Goal: Navigation & Orientation: Find specific page/section

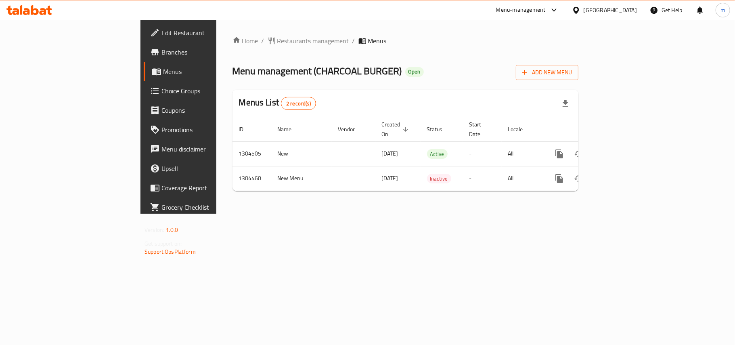
click at [619, 10] on div "United Arab Emirates" at bounding box center [610, 10] width 53 height 9
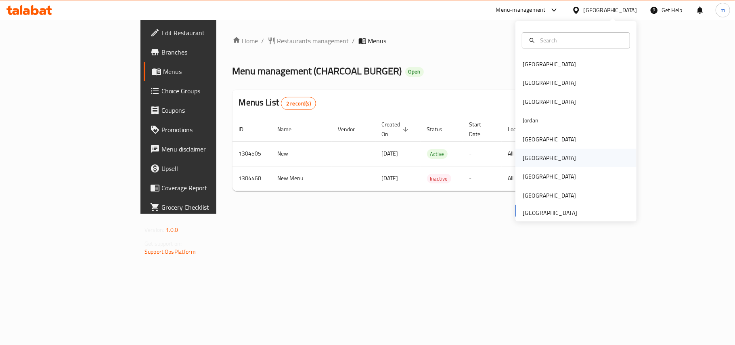
click at [523, 153] on div "Oman" at bounding box center [549, 157] width 53 height 9
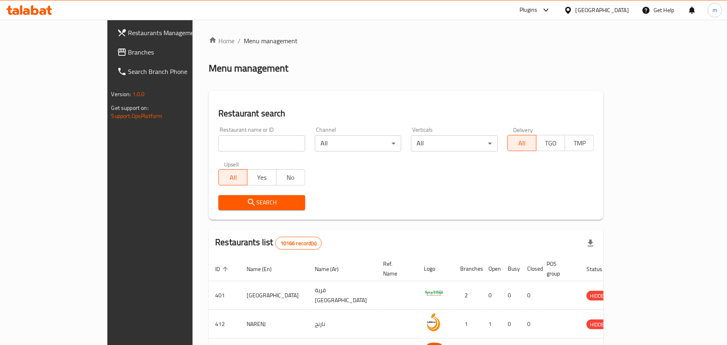
click at [615, 11] on div "Oman" at bounding box center [602, 10] width 53 height 9
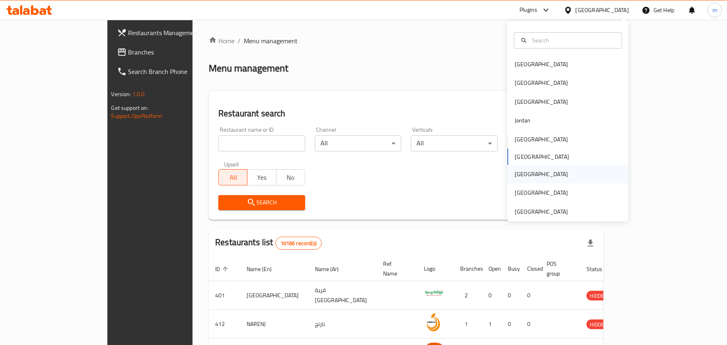
click at [537, 174] on div "[GEOGRAPHIC_DATA]" at bounding box center [568, 174] width 121 height 19
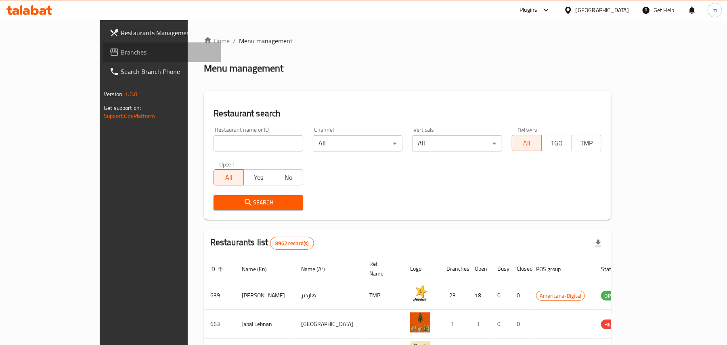
click at [121, 56] on span "Branches" at bounding box center [168, 52] width 94 height 10
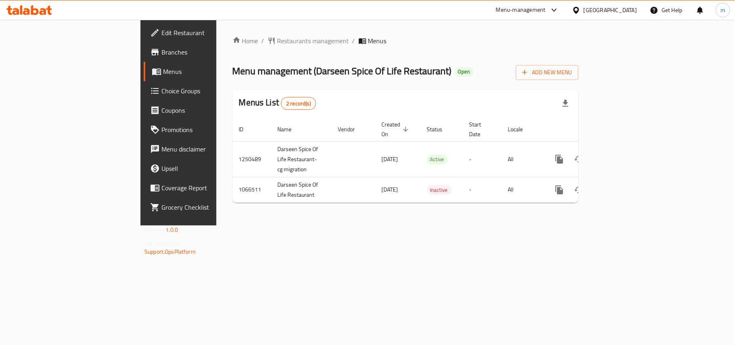
click at [625, 7] on div "[GEOGRAPHIC_DATA]" at bounding box center [610, 10] width 53 height 9
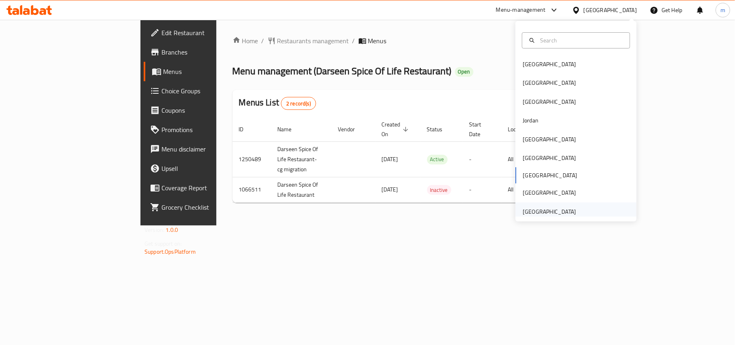
click at [568, 207] on div "United Arab Emirates" at bounding box center [549, 211] width 66 height 19
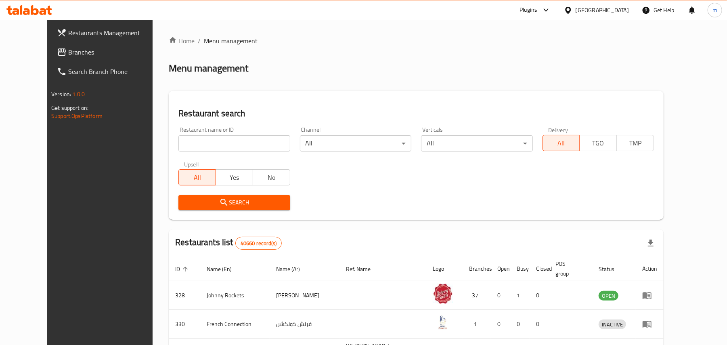
drag, startPoint x: 51, startPoint y: 45, endPoint x: 44, endPoint y: 49, distance: 8.0
click at [51, 45] on link "Branches" at bounding box center [109, 51] width 118 height 19
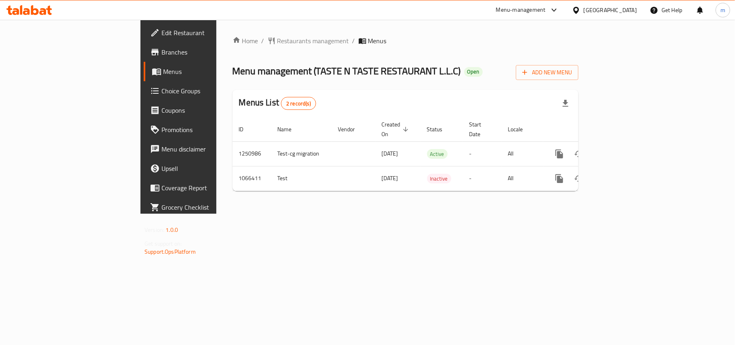
click at [595, 6] on div "[GEOGRAPHIC_DATA]" at bounding box center [610, 10] width 53 height 9
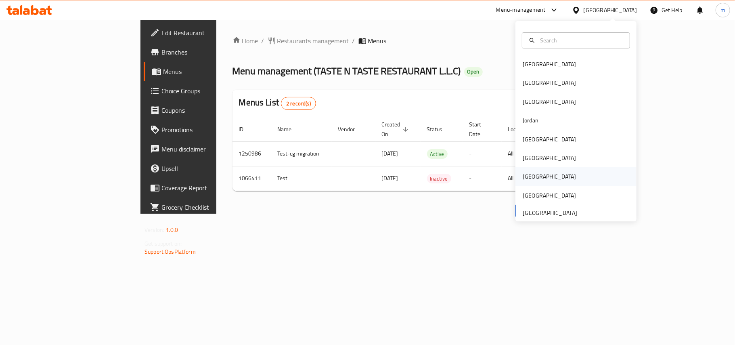
click at [527, 177] on div "[GEOGRAPHIC_DATA]" at bounding box center [549, 176] width 53 height 9
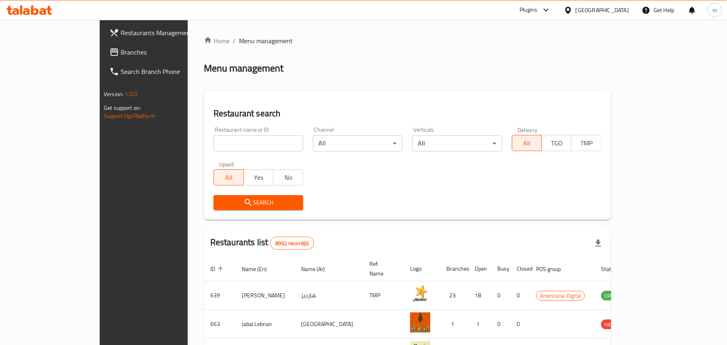
click at [619, 14] on div "Qatar" at bounding box center [602, 10] width 53 height 9
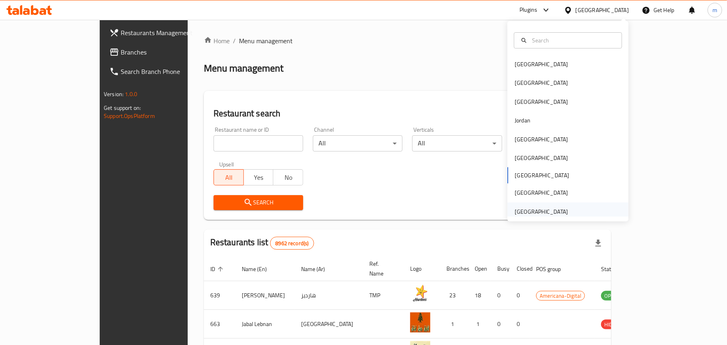
click at [515, 215] on div "[GEOGRAPHIC_DATA]" at bounding box center [541, 211] width 53 height 9
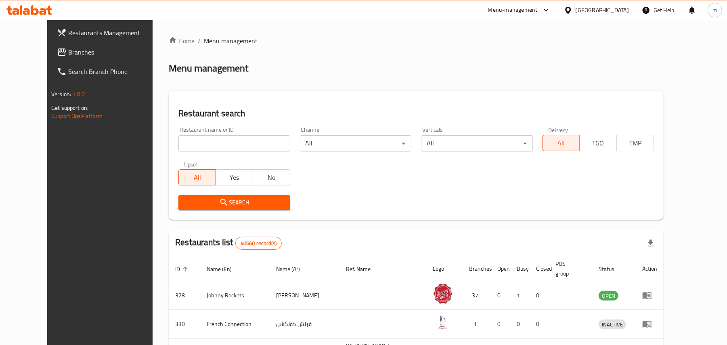
click at [68, 51] on span "Branches" at bounding box center [115, 52] width 94 height 10
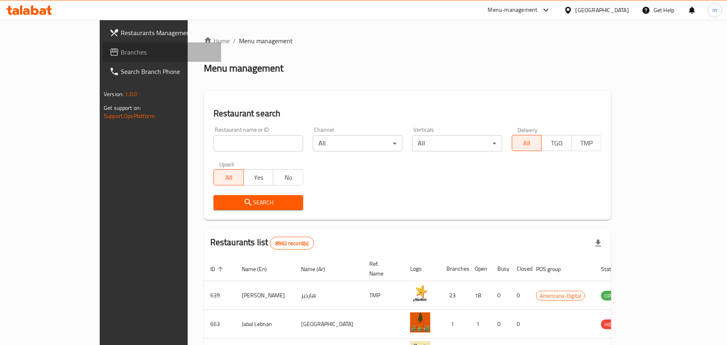
click at [121, 52] on span "Branches" at bounding box center [168, 52] width 94 height 10
